Goal: Task Accomplishment & Management: Manage account settings

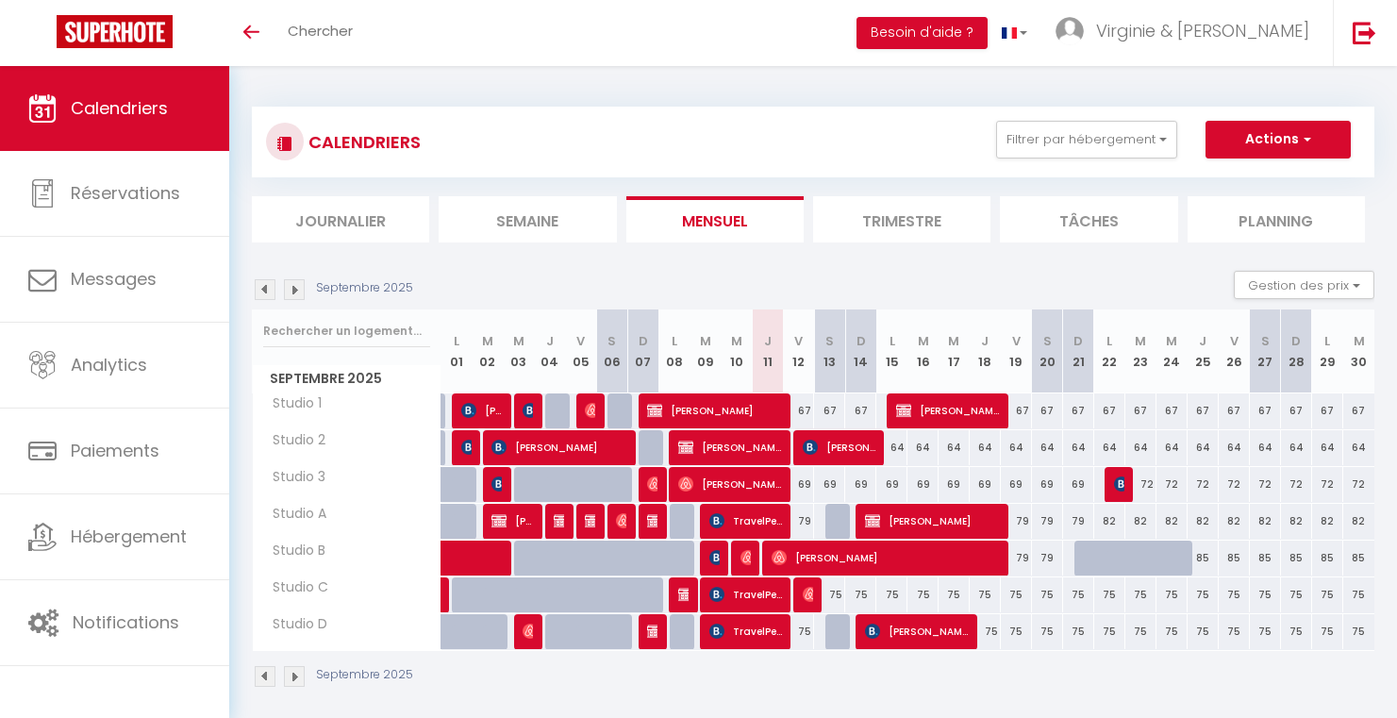
select select
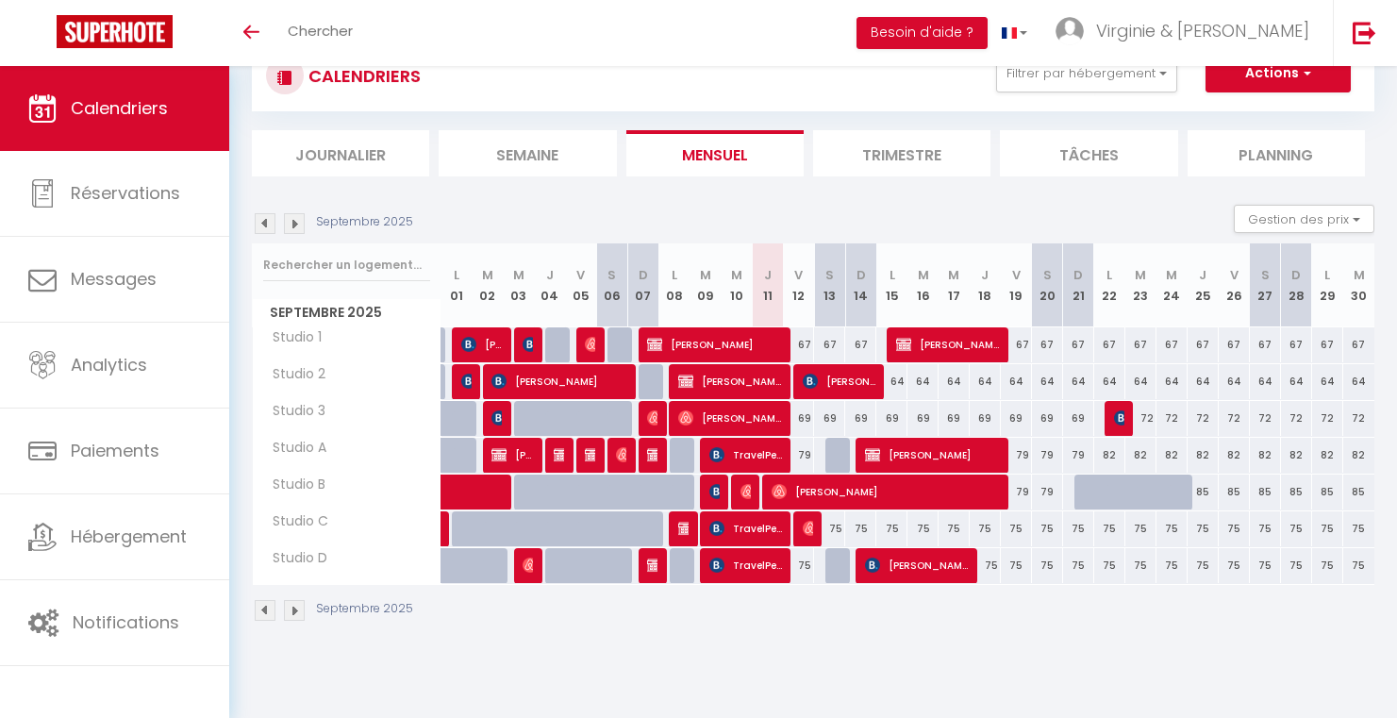
click at [841, 378] on span "dumont kenneth" at bounding box center [839, 381] width 73 height 36
select select "OK"
select select "KO"
select select "0"
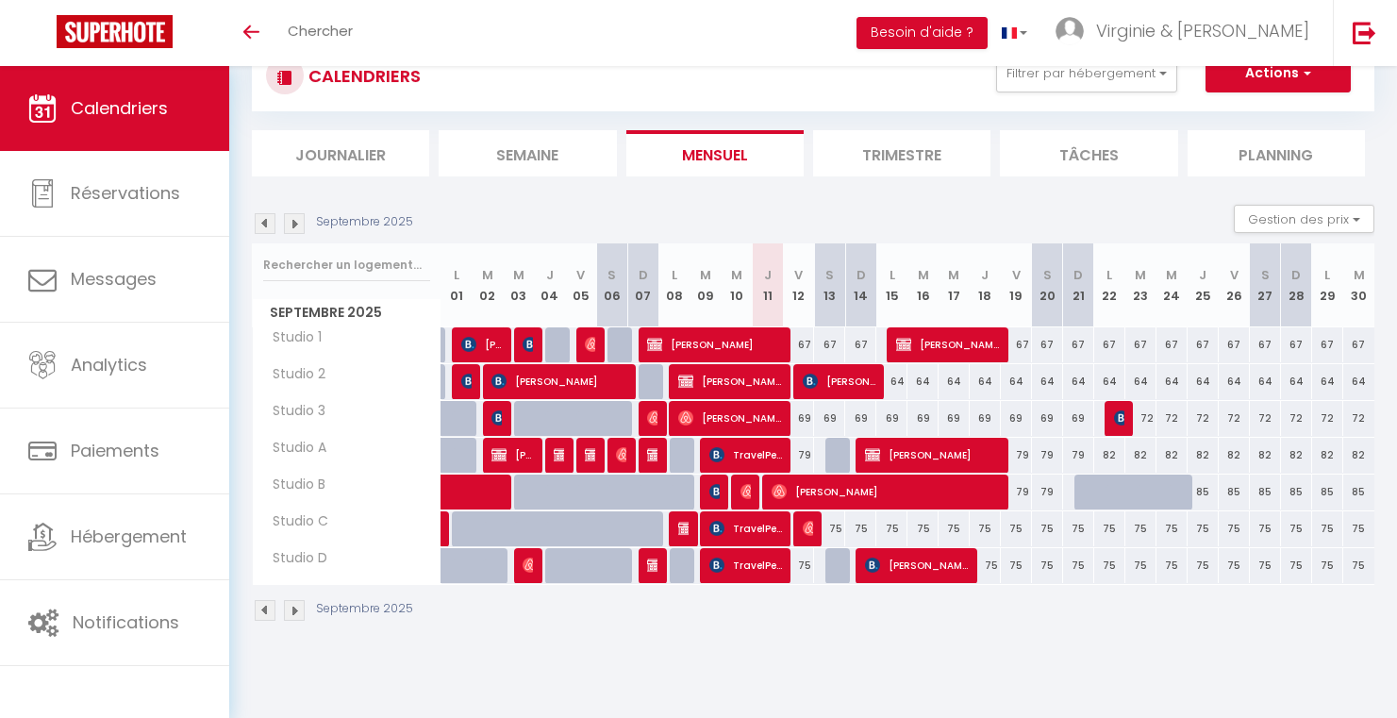
select select "1"
select select
